Goal: Information Seeking & Learning: Learn about a topic

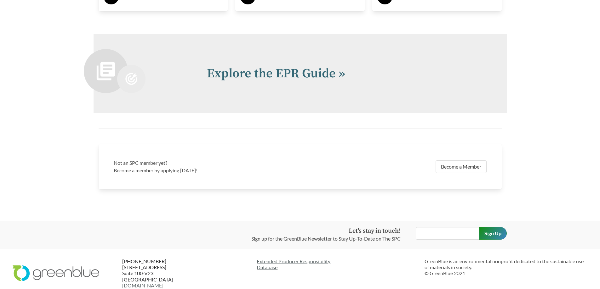
scroll to position [1388, 0]
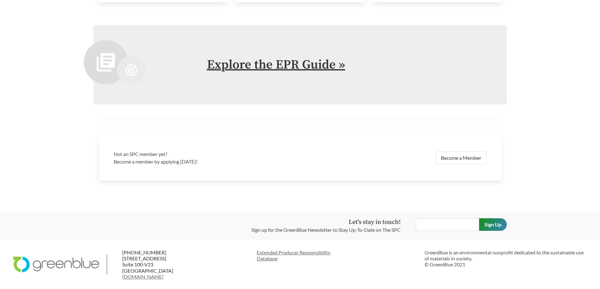
click at [325, 65] on link "Explore the EPR Guide »" at bounding box center [276, 65] width 138 height 16
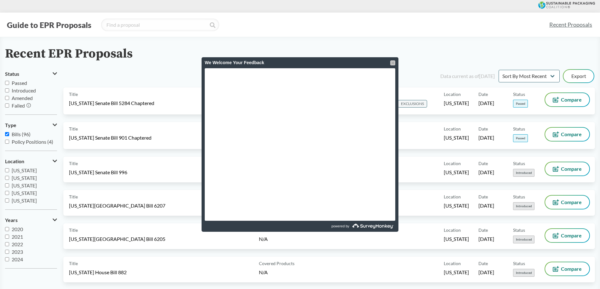
click at [392, 63] on div at bounding box center [392, 62] width 5 height 5
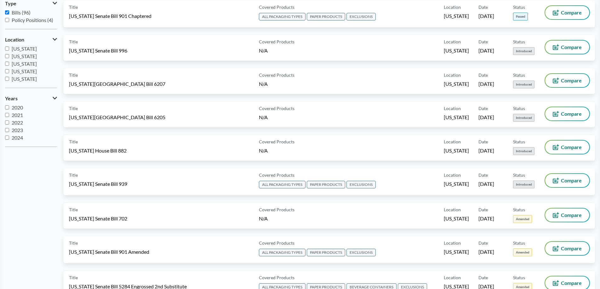
scroll to position [126, 0]
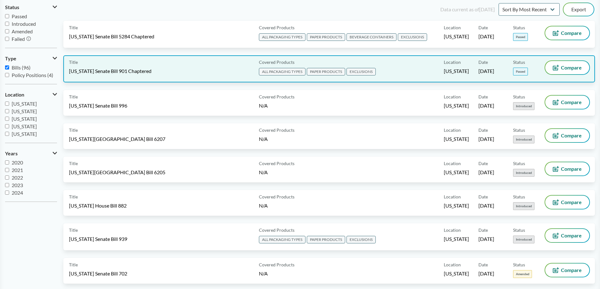
scroll to position [0, 0]
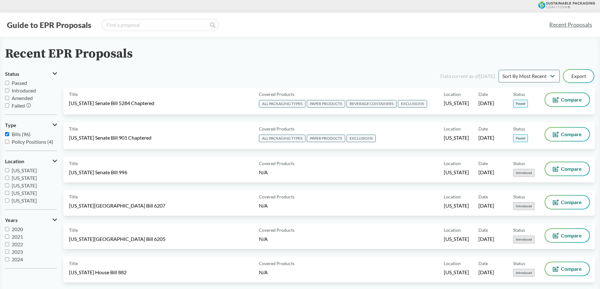
click at [362, 49] on div "Recent EPR Proposals" at bounding box center [300, 54] width 590 height 14
click at [375, 35] on div "Guide to EPR Proposals Recent Proposals" at bounding box center [300, 25] width 600 height 24
click at [384, 34] on div "Guide to EPR Proposals Recent Proposals" at bounding box center [300, 25] width 600 height 24
